Goal: Information Seeking & Learning: Learn about a topic

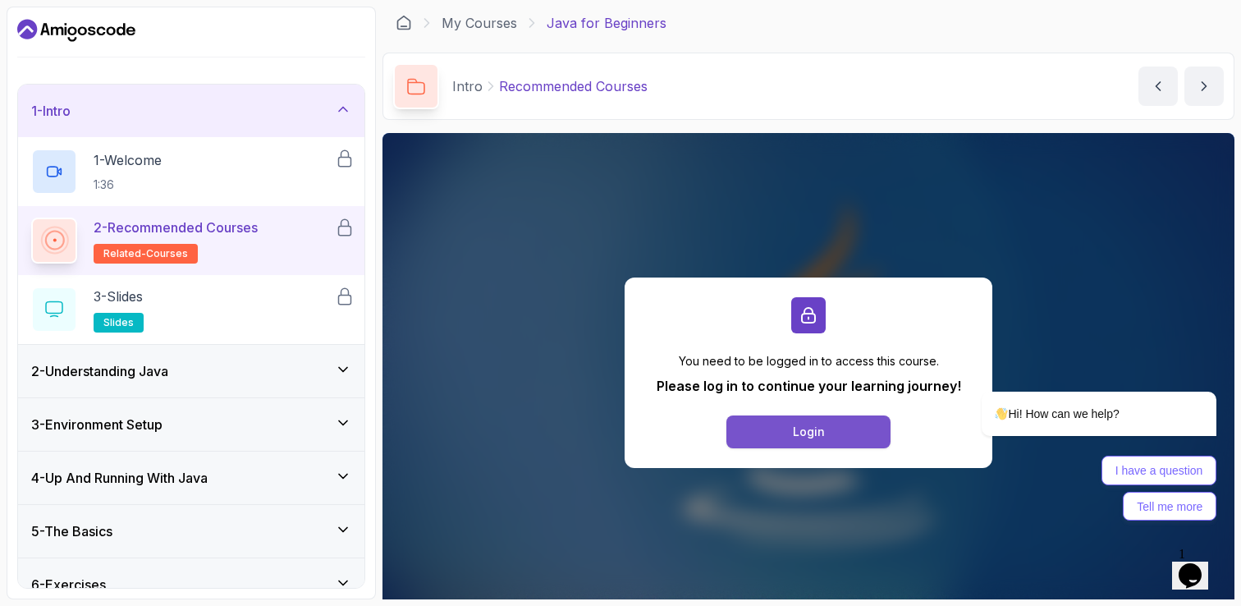
click at [830, 430] on button "Login" at bounding box center [809, 431] width 164 height 33
click at [125, 30] on icon "Dashboard" at bounding box center [121, 29] width 9 height 12
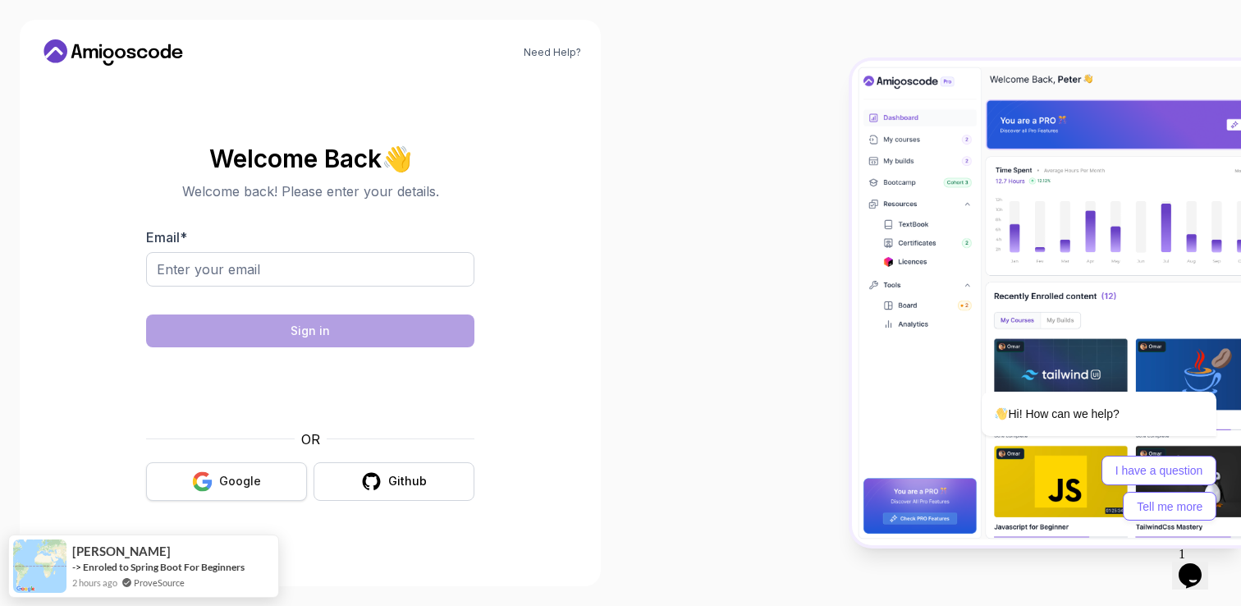
click at [232, 479] on div "Google" at bounding box center [240, 481] width 42 height 16
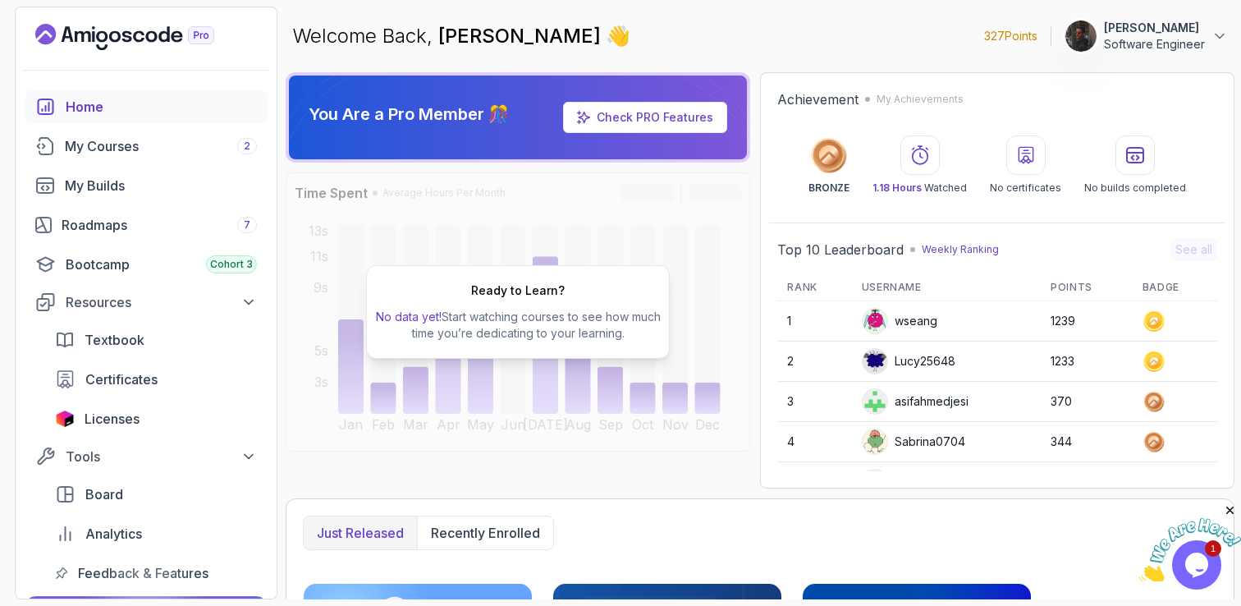
click at [1232, 510] on icon "Close" at bounding box center [1230, 510] width 15 height 15
click at [117, 273] on div "Bootcamp Cohort 3" at bounding box center [161, 265] width 191 height 20
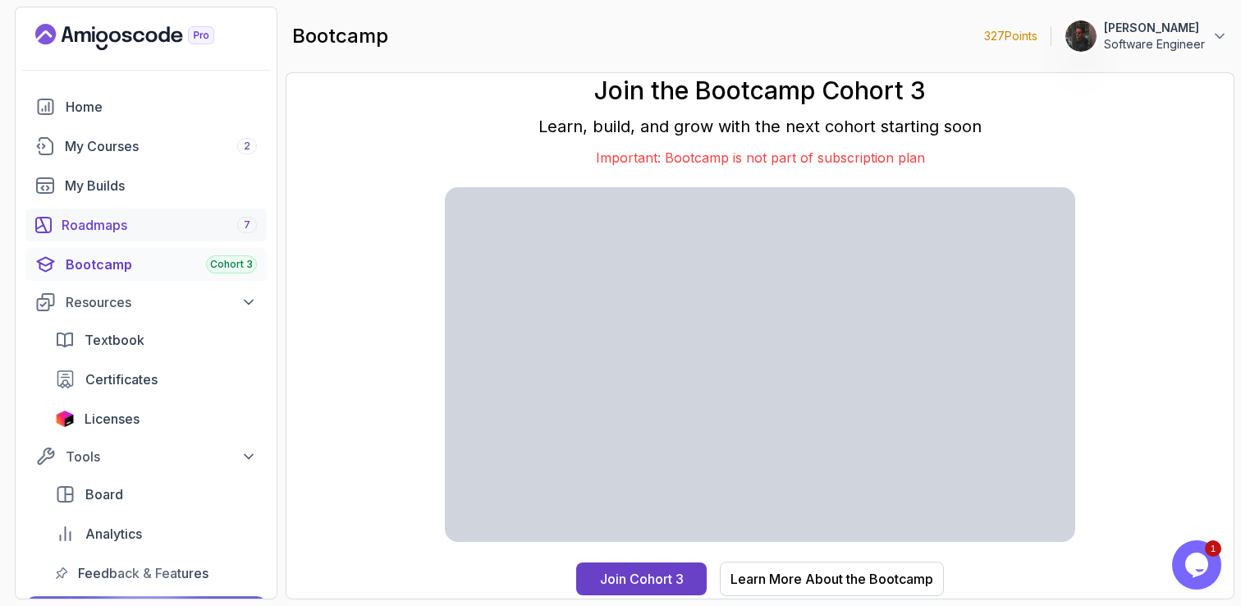
click at [118, 216] on div "Roadmaps 7" at bounding box center [159, 225] width 195 height 20
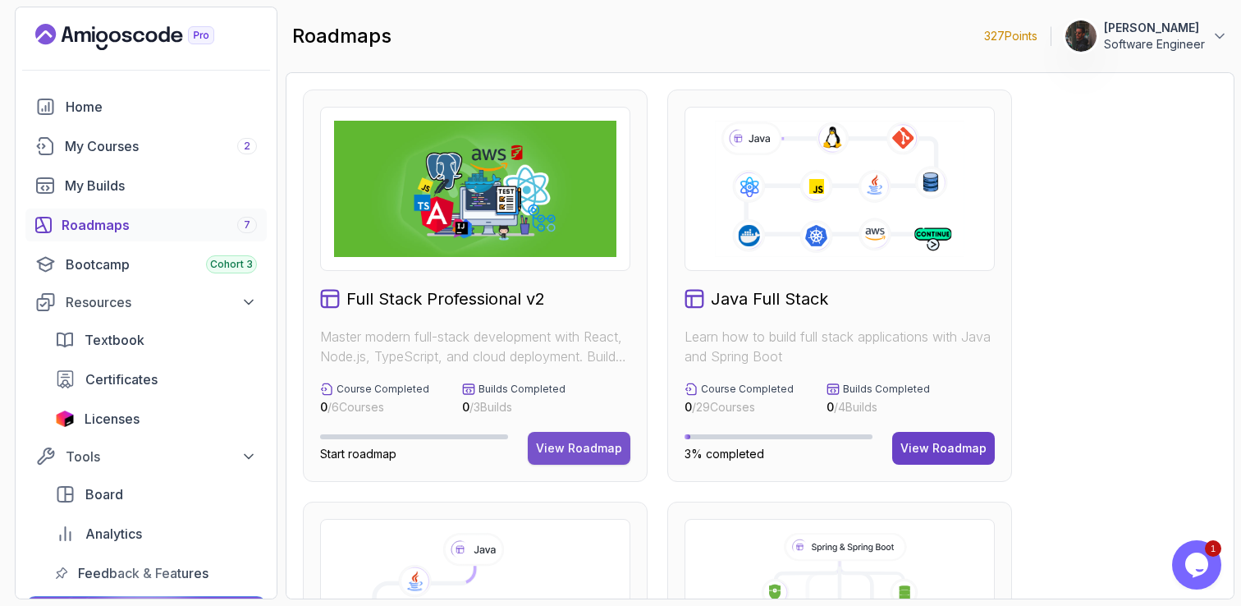
click at [564, 446] on div "View Roadmap" at bounding box center [579, 448] width 86 height 16
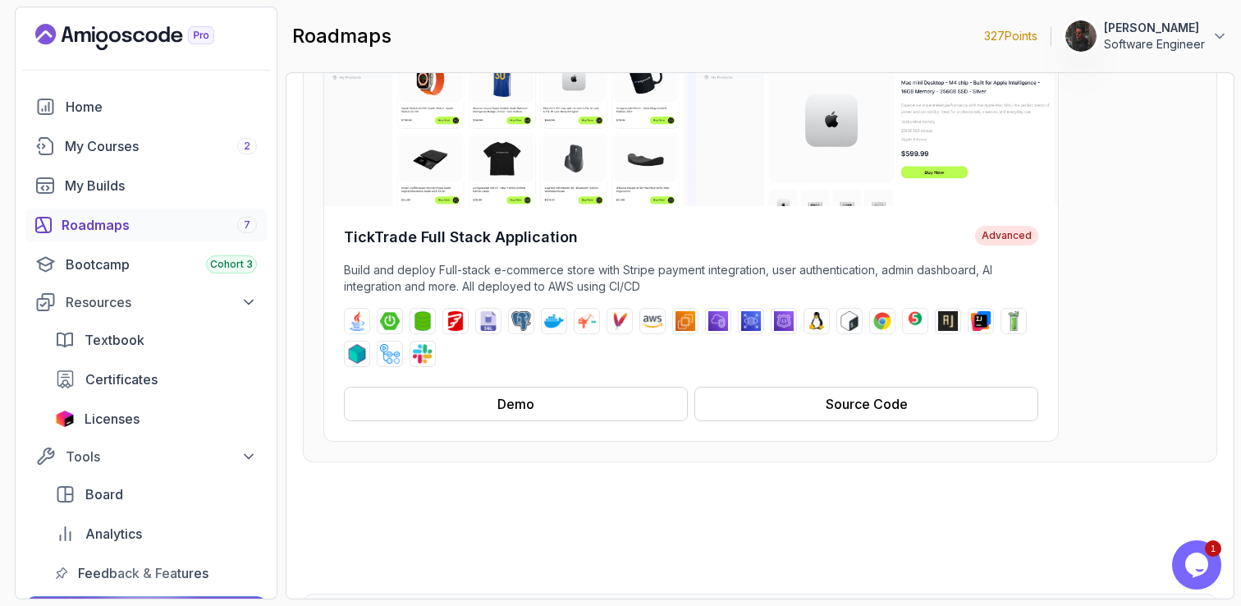
scroll to position [172, 0]
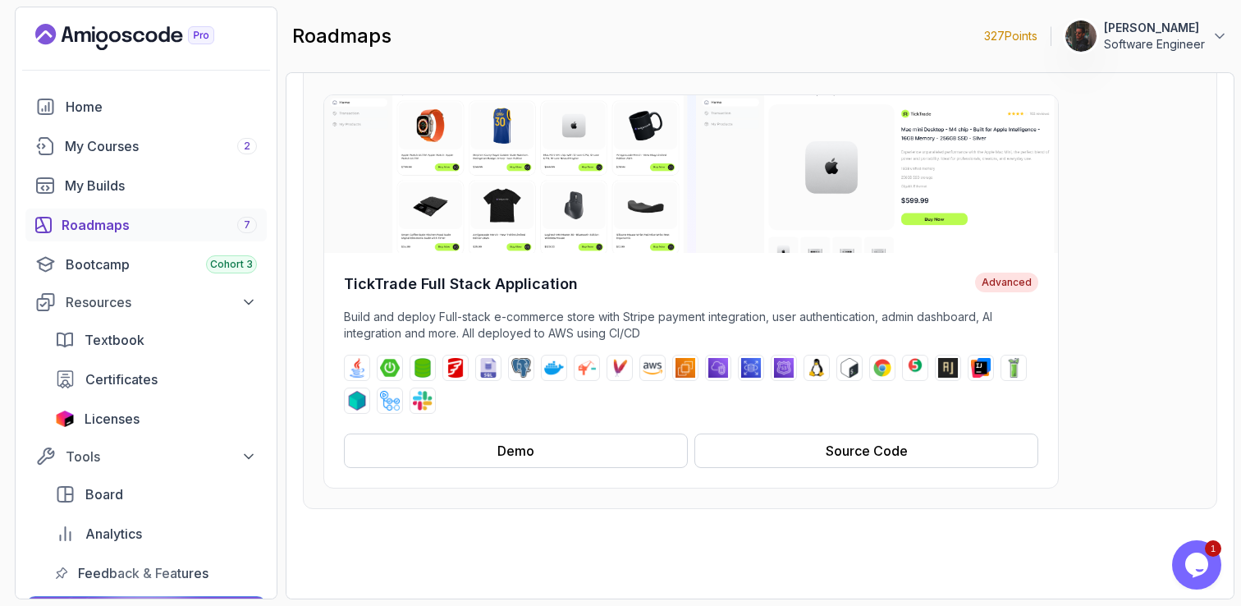
click at [132, 217] on div "Roadmaps 7" at bounding box center [159, 225] width 195 height 20
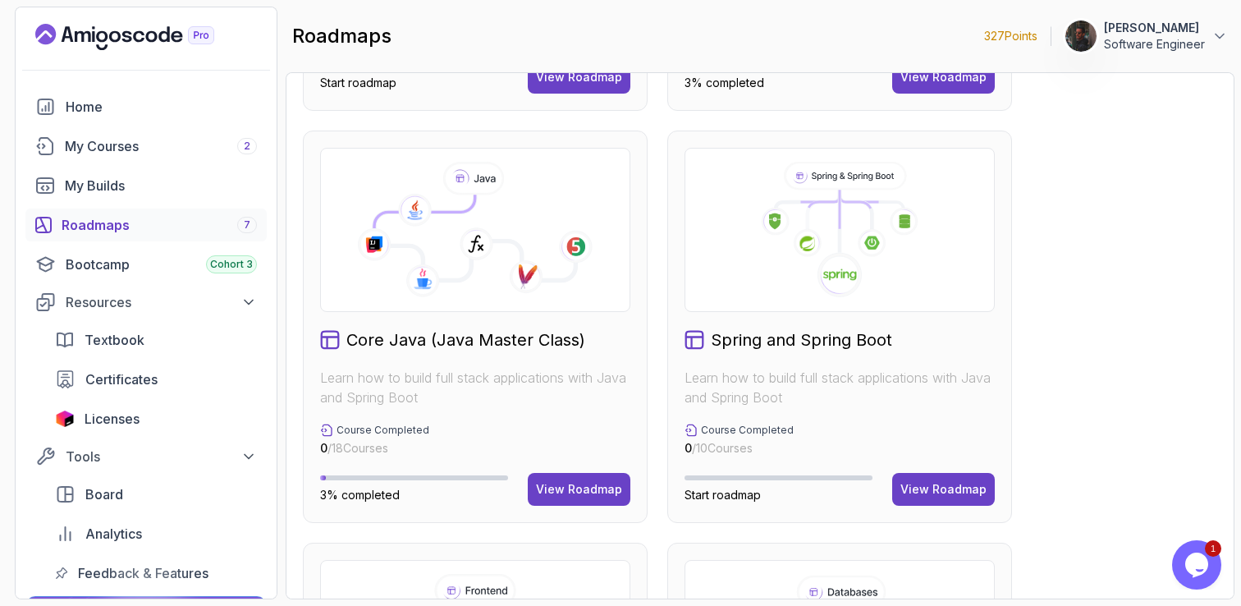
scroll to position [372, 0]
click at [177, 126] on div "Home My Courses 2 My Builds Roadmaps 7 Bootcamp Cohort 3 Resources Textbook Cer…" at bounding box center [145, 339] width 241 height 499
click at [172, 143] on div "My Courses 2" at bounding box center [161, 146] width 192 height 20
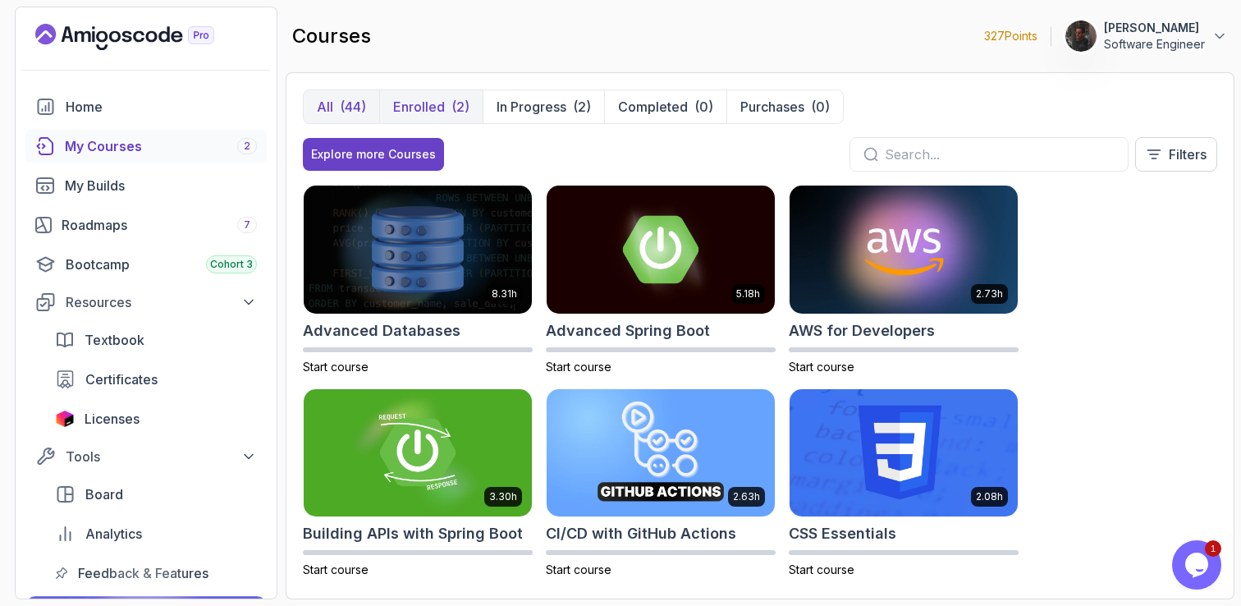
click at [438, 108] on p "Enrolled" at bounding box center [419, 107] width 52 height 20
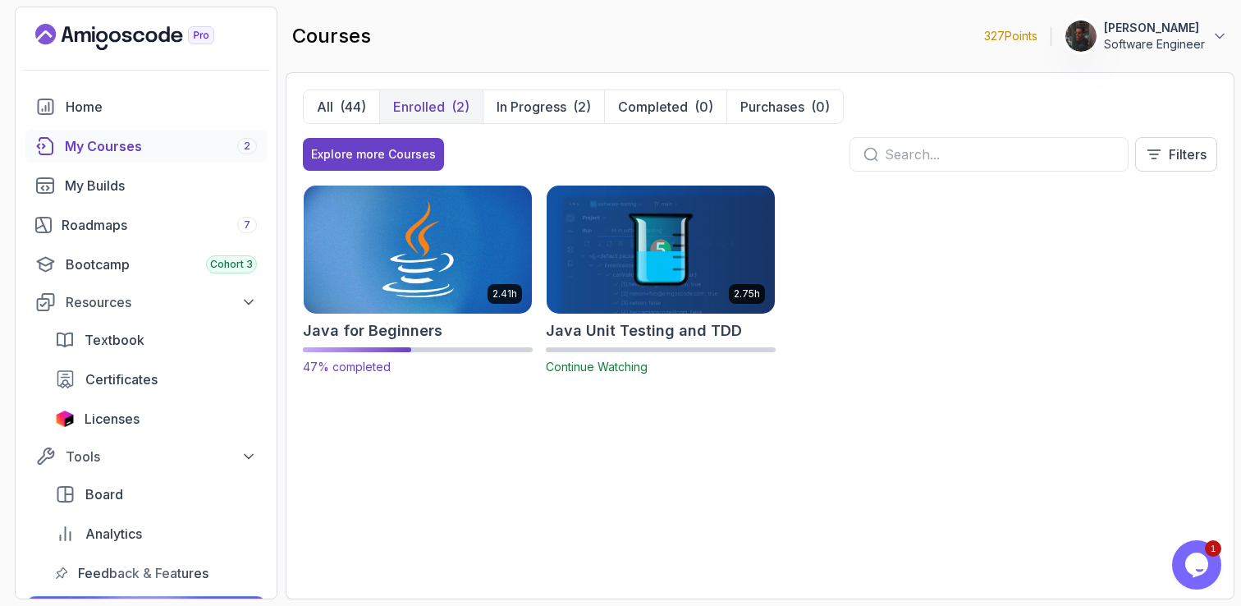
click at [382, 214] on img at bounding box center [418, 249] width 240 height 134
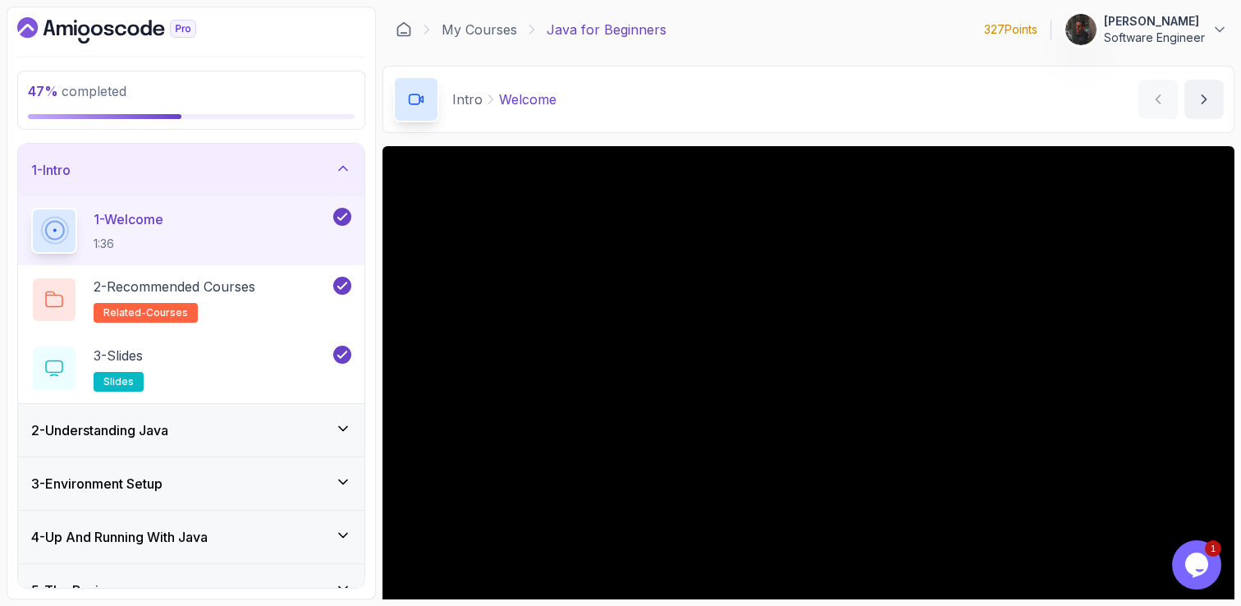
click at [325, 163] on div "1 - Intro" at bounding box center [191, 170] width 320 height 20
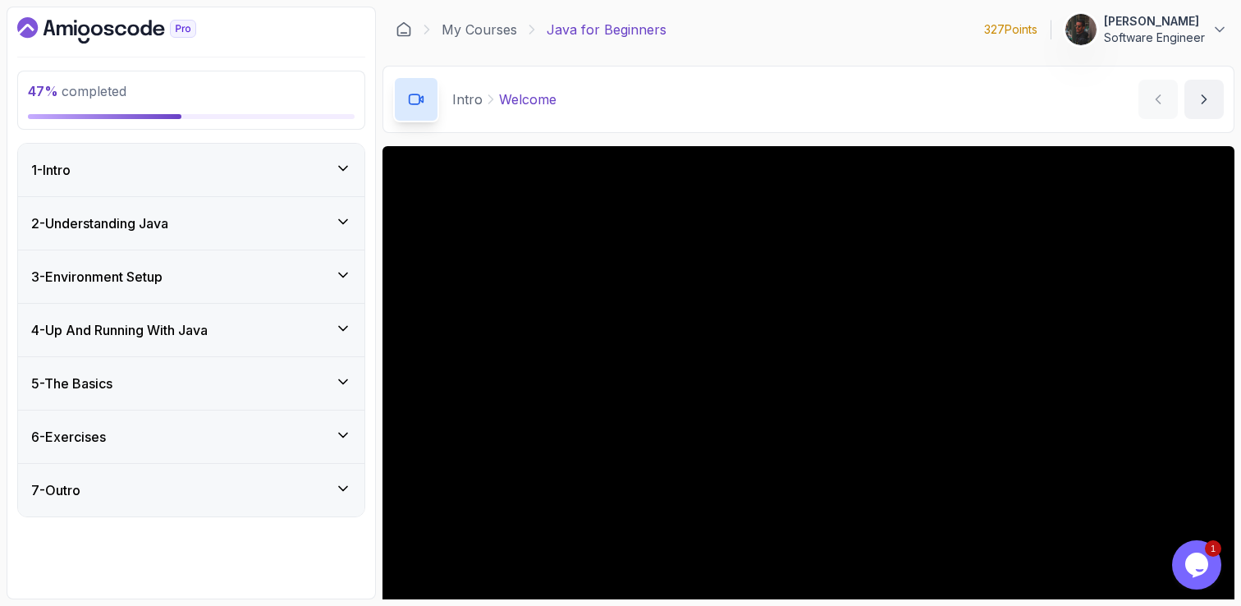
click at [340, 328] on icon at bounding box center [343, 329] width 8 height 4
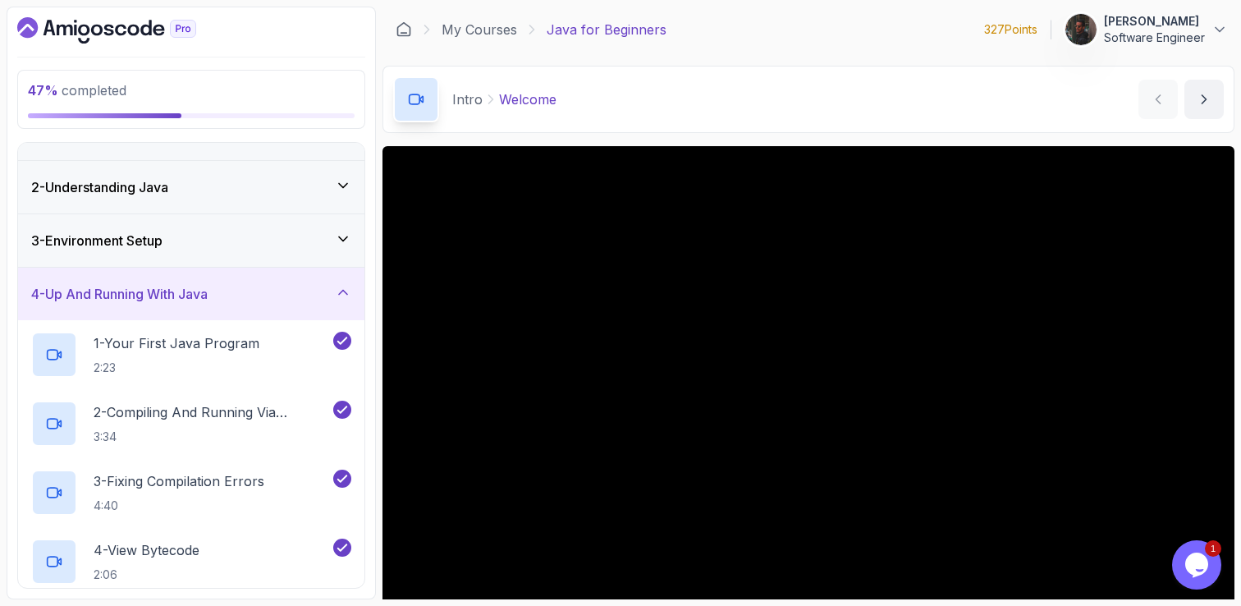
scroll to position [23, 0]
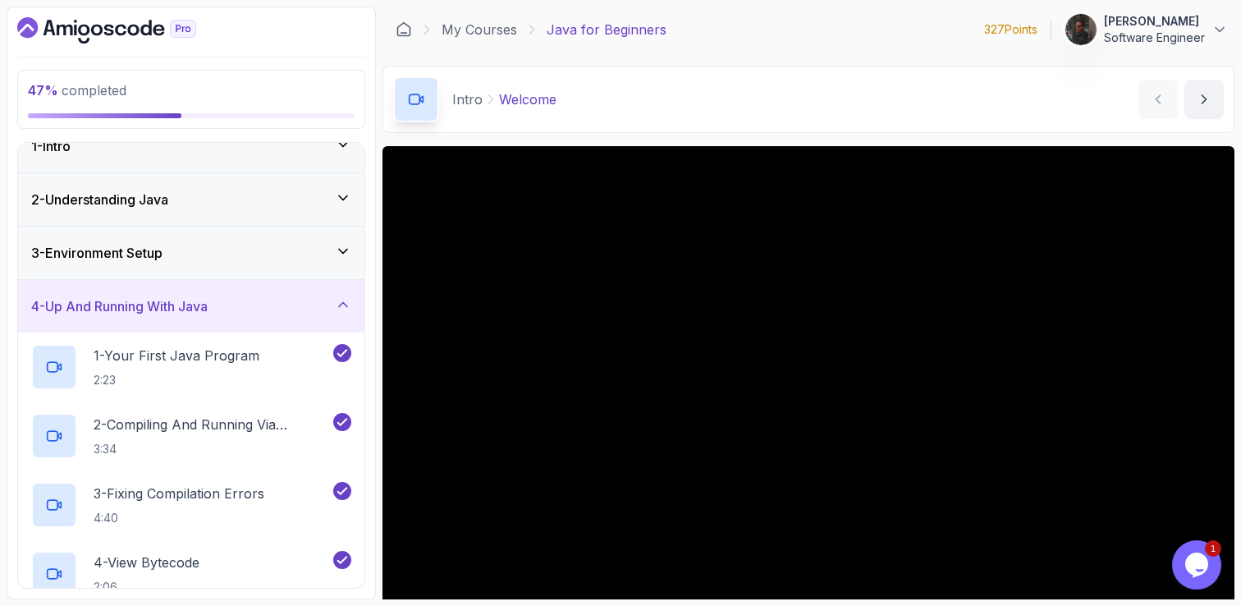
click at [311, 310] on div "4 - Up And Running With Java" at bounding box center [191, 306] width 320 height 20
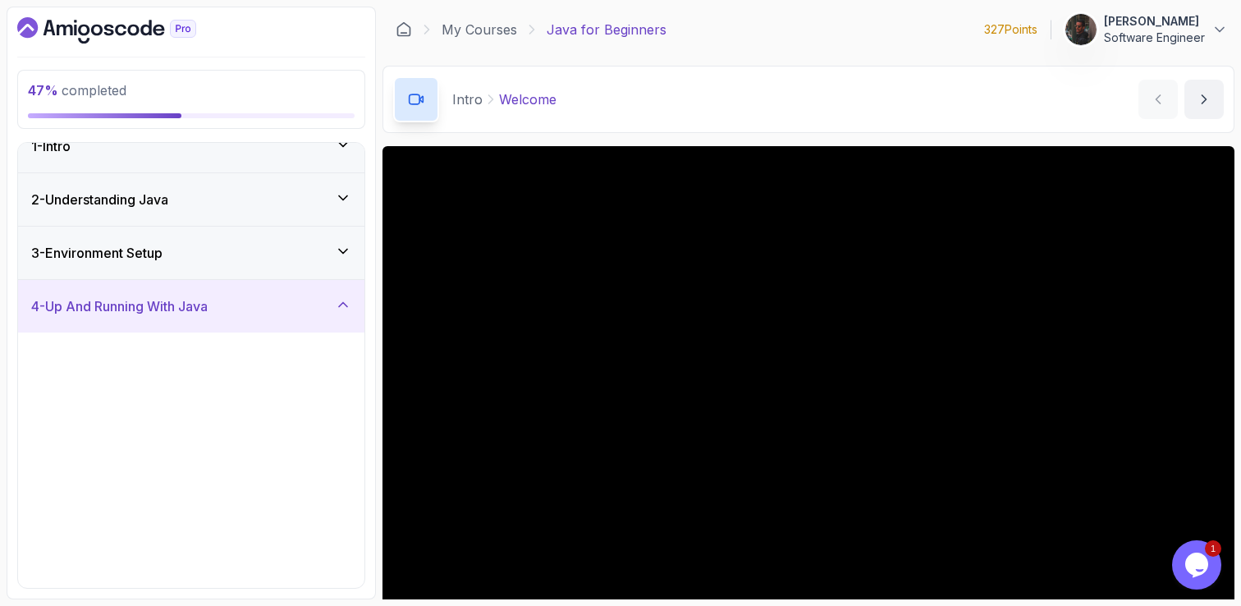
scroll to position [0, 0]
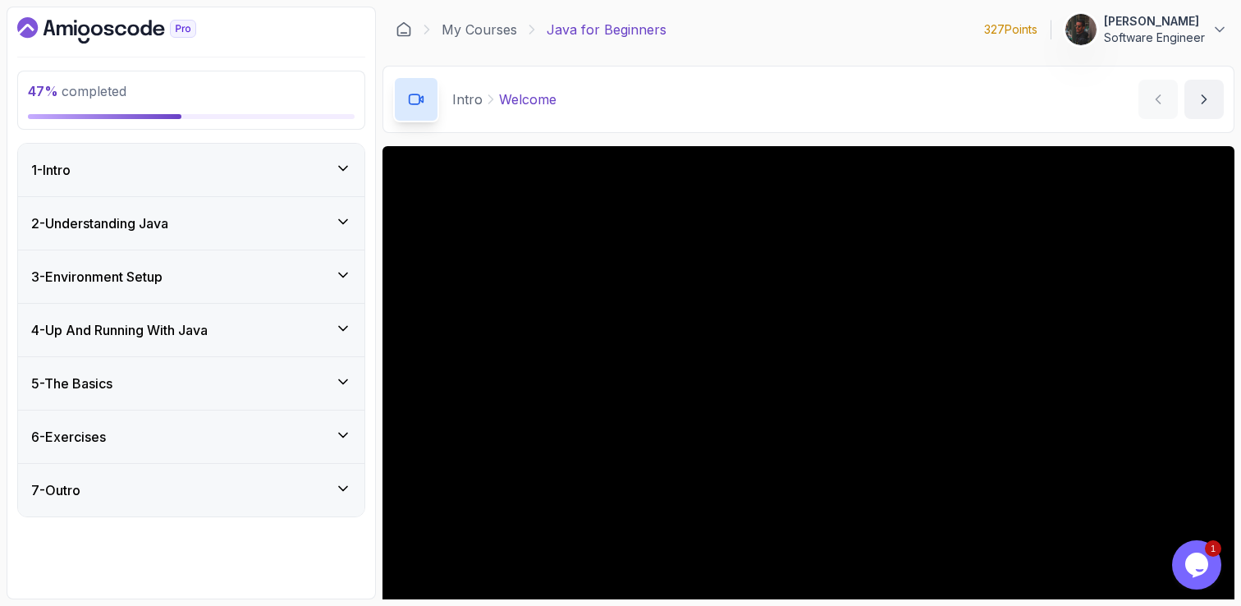
click at [278, 374] on div "5 - The Basics" at bounding box center [191, 384] width 320 height 20
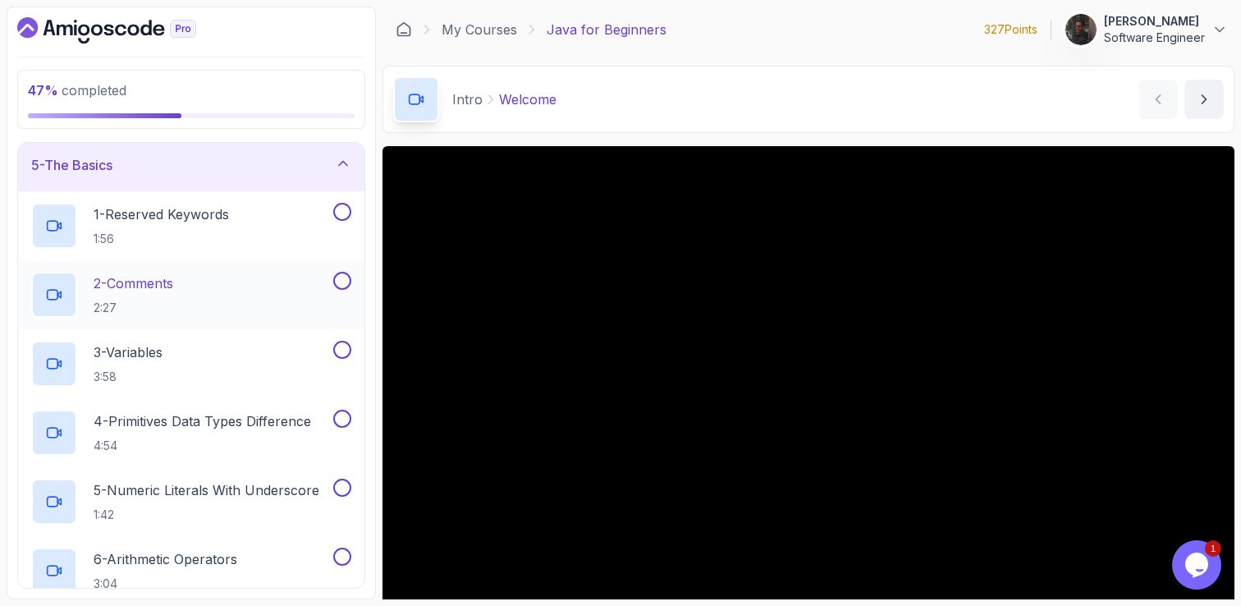
scroll to position [203, 0]
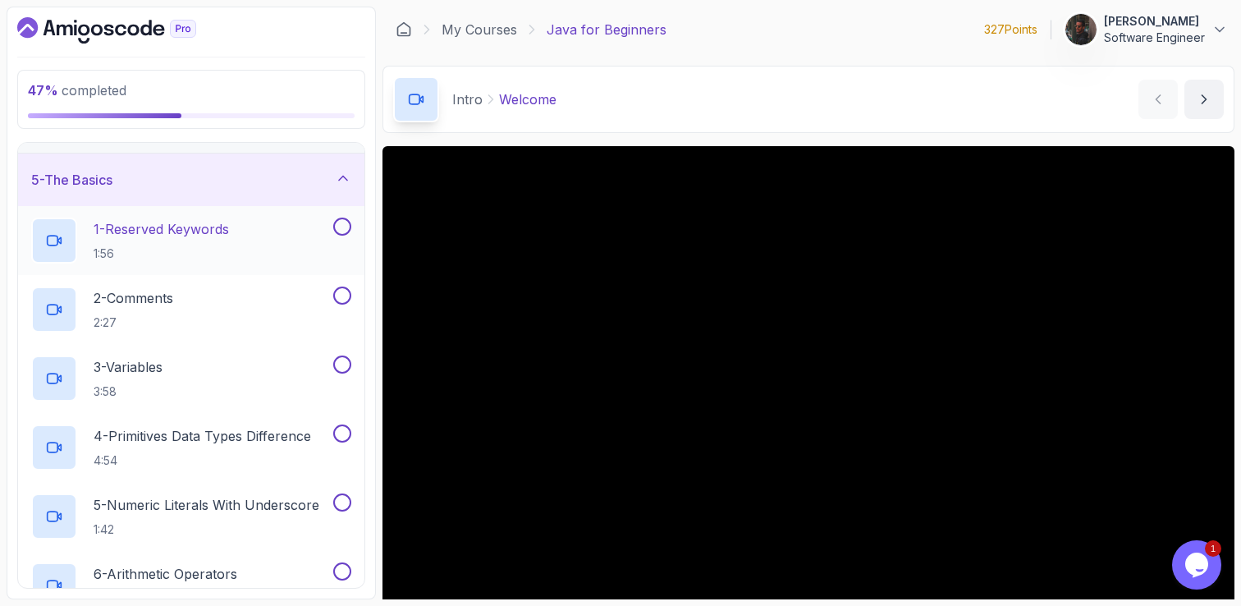
click at [229, 241] on h2 "1 - Reserved Keywords 1:56" at bounding box center [161, 240] width 135 height 43
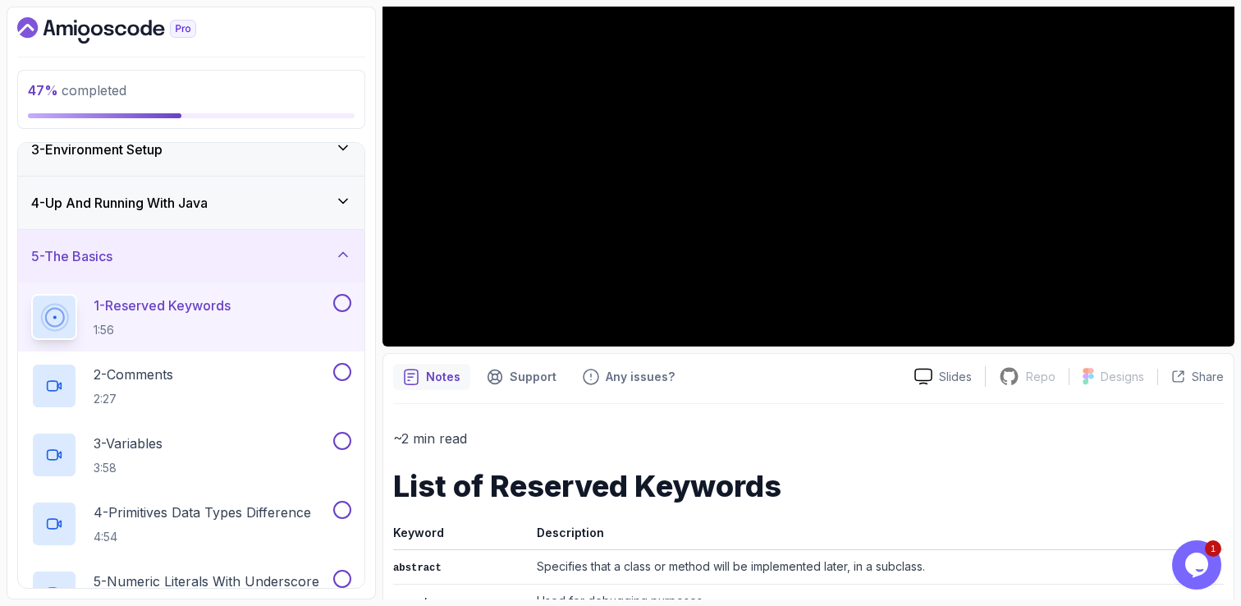
scroll to position [287, 0]
